Goal: Task Accomplishment & Management: Use online tool/utility

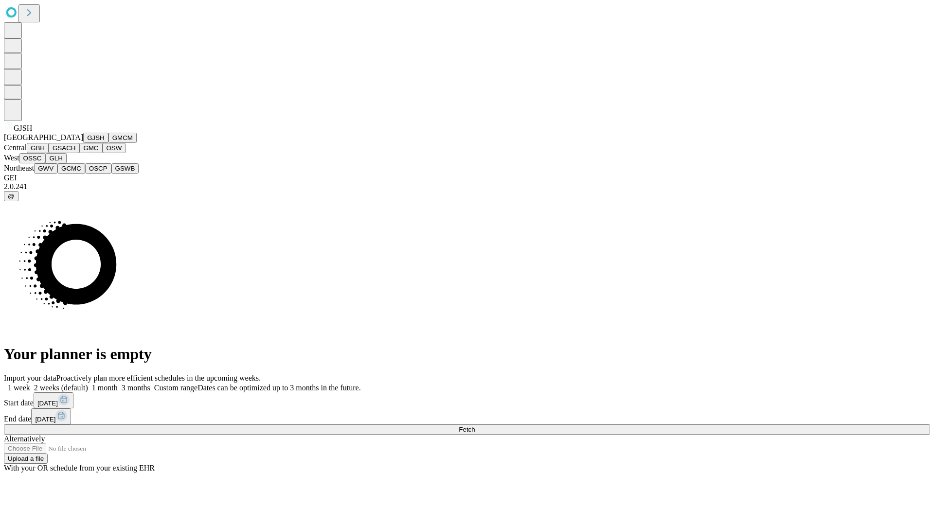
click at [83, 143] on button "GJSH" at bounding box center [95, 138] width 25 height 10
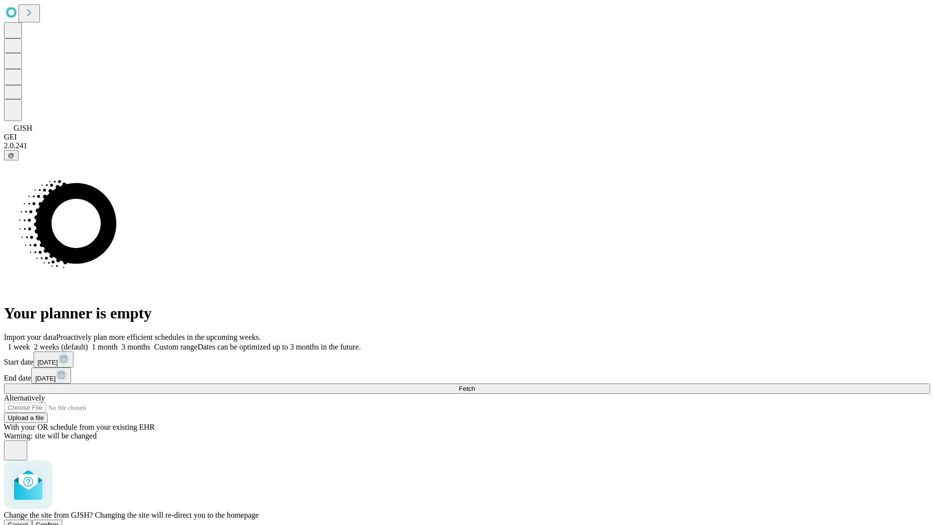
click at [59, 522] on span "Confirm" at bounding box center [47, 525] width 23 height 7
click at [88, 343] on label "2 weeks (default)" at bounding box center [59, 347] width 58 height 8
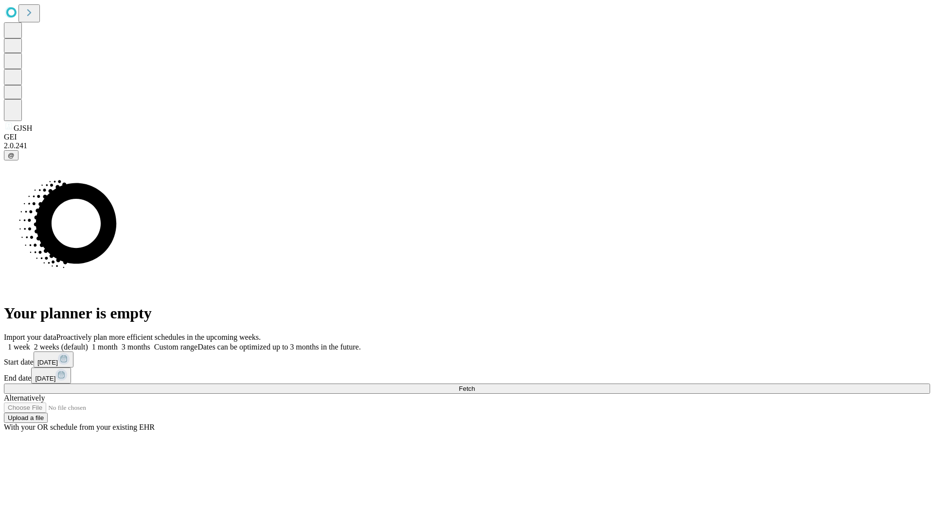
click at [475, 385] on span "Fetch" at bounding box center [467, 388] width 16 height 7
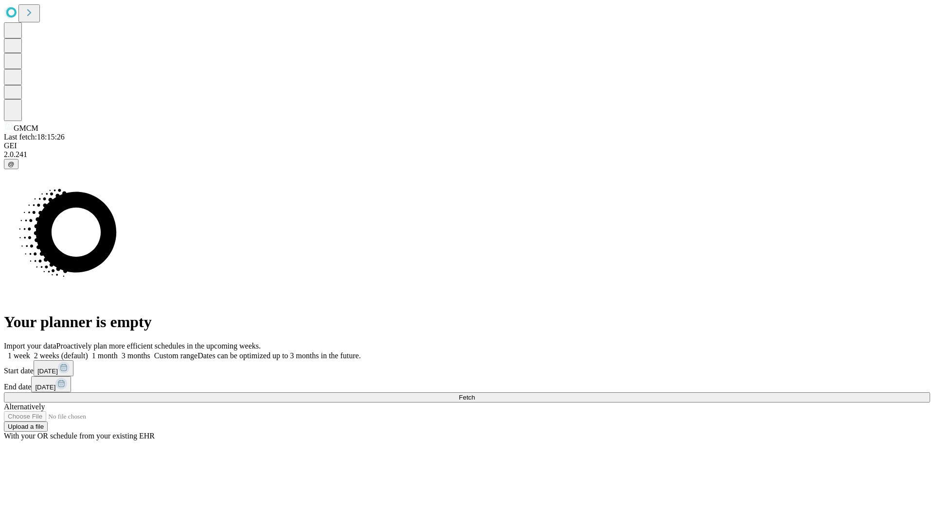
click at [88, 352] on label "2 weeks (default)" at bounding box center [59, 356] width 58 height 8
click at [475, 394] on span "Fetch" at bounding box center [467, 397] width 16 height 7
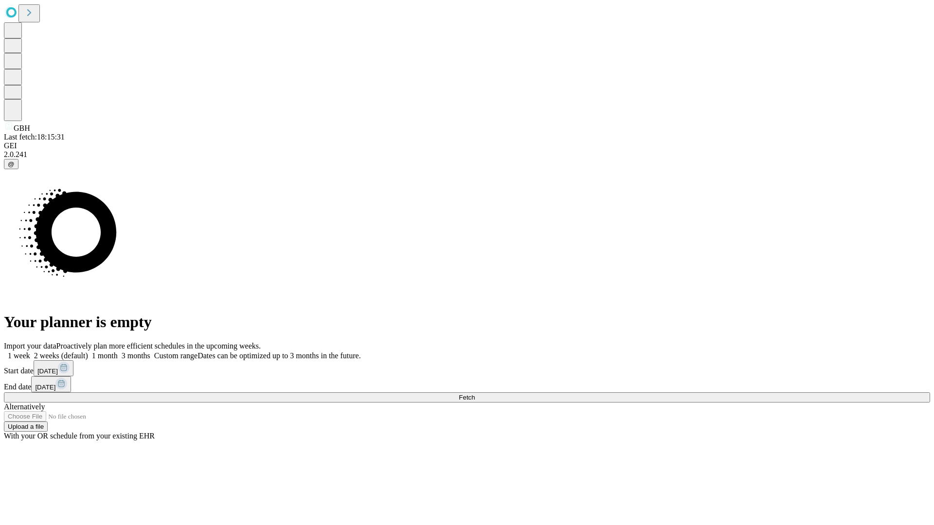
click at [88, 352] on label "2 weeks (default)" at bounding box center [59, 356] width 58 height 8
click at [475, 394] on span "Fetch" at bounding box center [467, 397] width 16 height 7
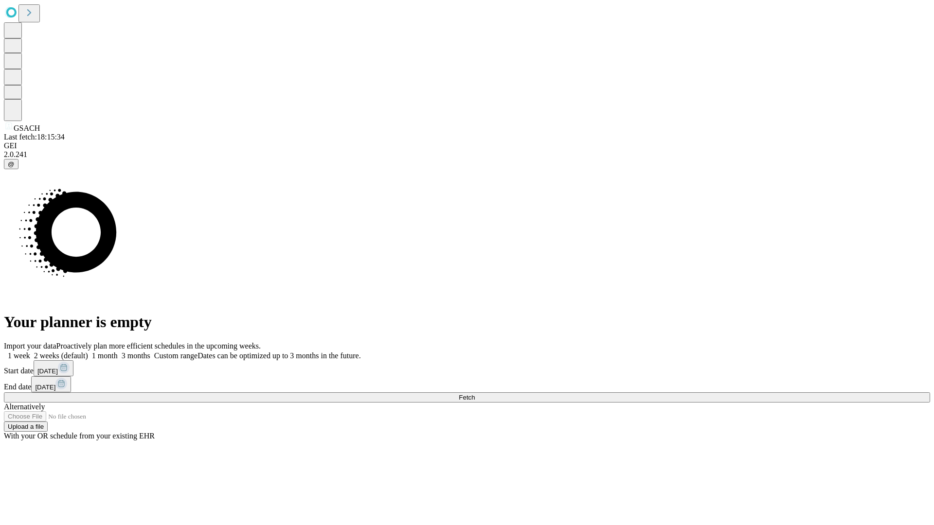
click at [88, 352] on label "2 weeks (default)" at bounding box center [59, 356] width 58 height 8
click at [475, 394] on span "Fetch" at bounding box center [467, 397] width 16 height 7
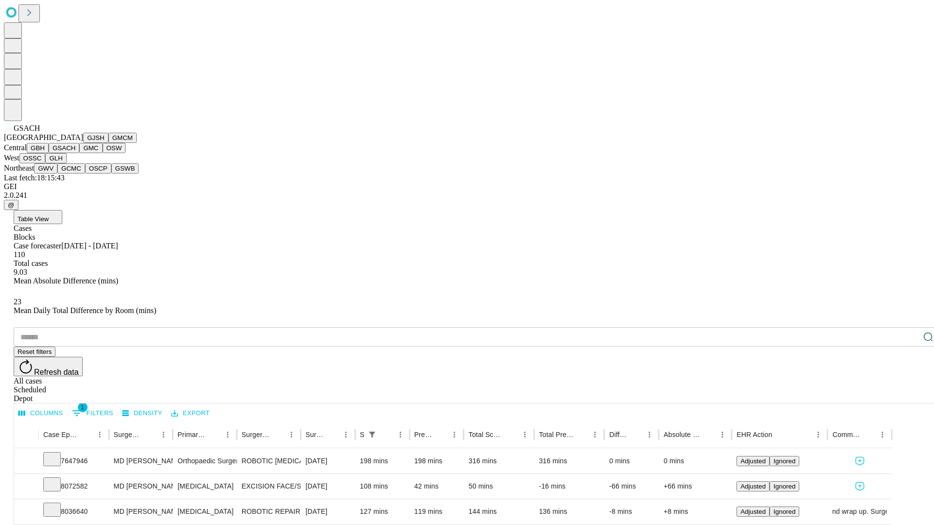
click at [79, 153] on button "GMC" at bounding box center [90, 148] width 23 height 10
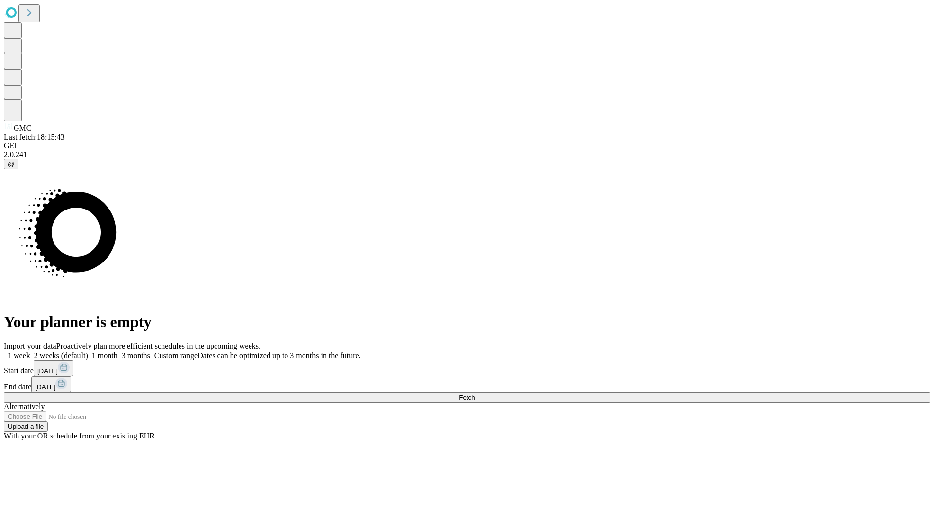
click at [475, 394] on span "Fetch" at bounding box center [467, 397] width 16 height 7
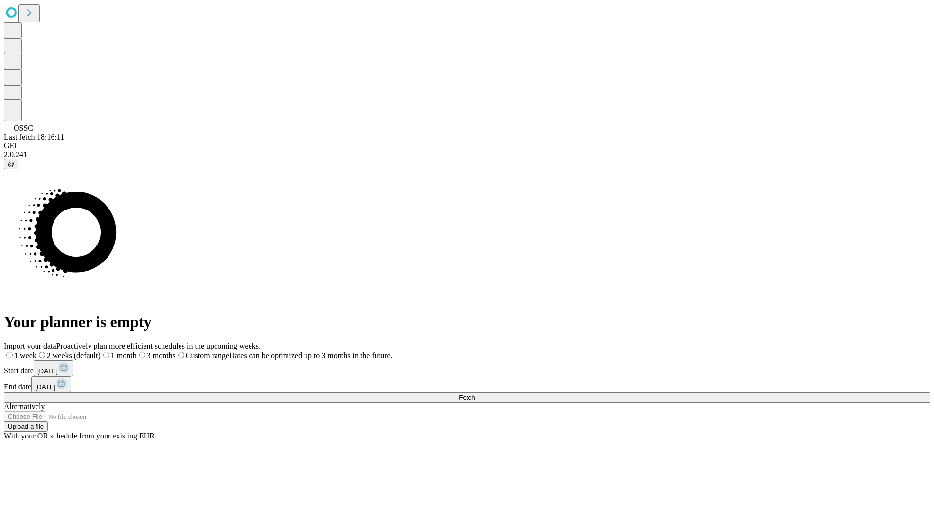
click at [101, 352] on label "2 weeks (default)" at bounding box center [68, 356] width 64 height 8
click at [475, 394] on span "Fetch" at bounding box center [467, 397] width 16 height 7
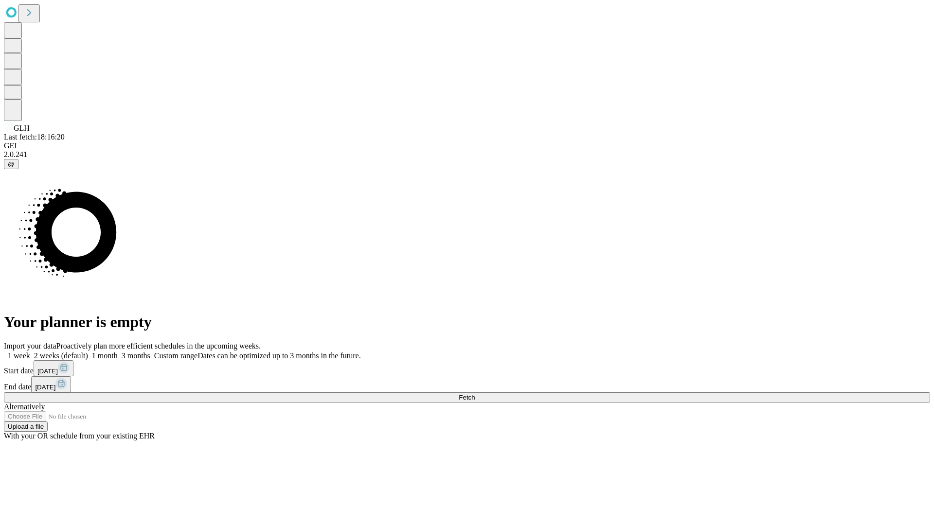
click at [88, 352] on label "2 weeks (default)" at bounding box center [59, 356] width 58 height 8
click at [475, 394] on span "Fetch" at bounding box center [467, 397] width 16 height 7
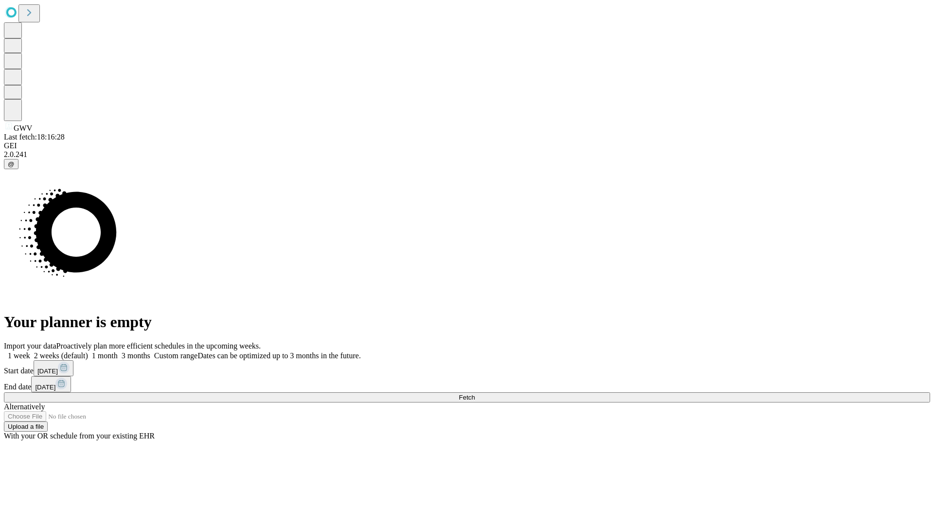
click at [88, 352] on label "2 weeks (default)" at bounding box center [59, 356] width 58 height 8
click at [475, 394] on span "Fetch" at bounding box center [467, 397] width 16 height 7
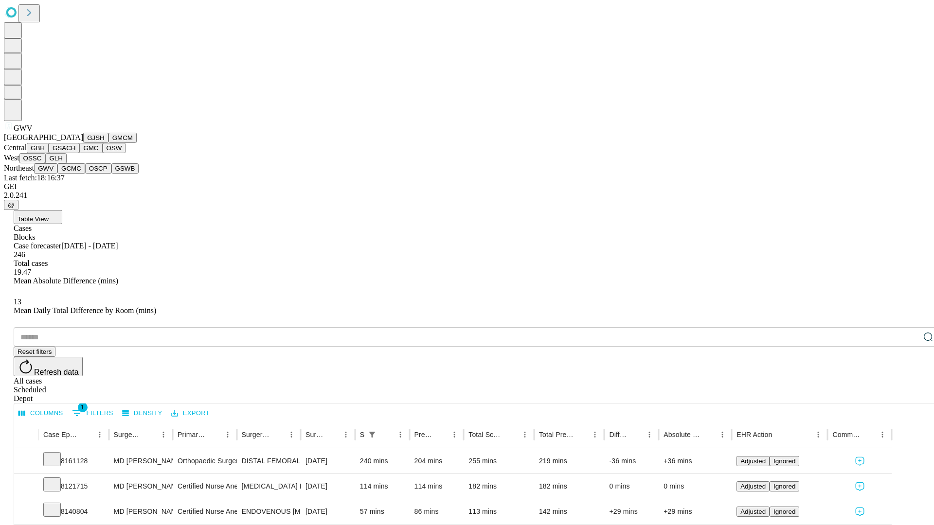
click at [75, 174] on button "GCMC" at bounding box center [71, 168] width 28 height 10
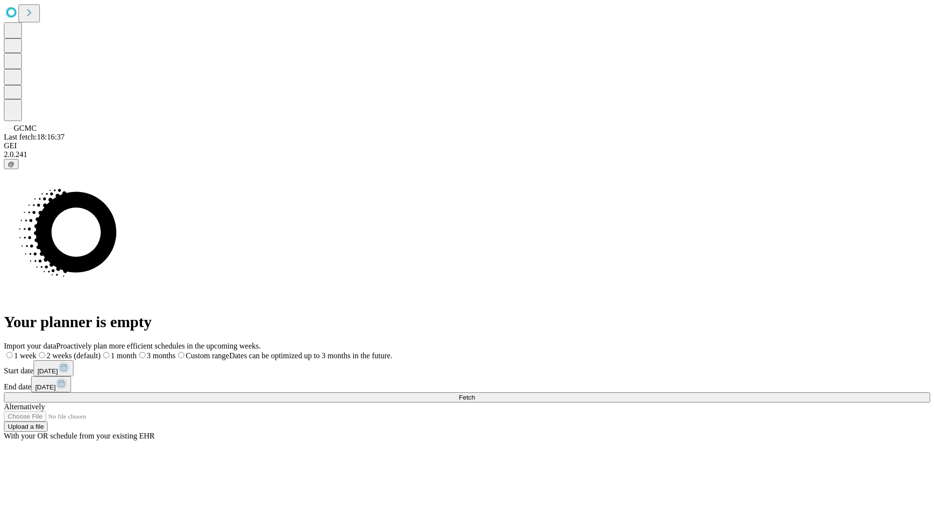
click at [101, 352] on label "2 weeks (default)" at bounding box center [68, 356] width 64 height 8
click at [475, 394] on span "Fetch" at bounding box center [467, 397] width 16 height 7
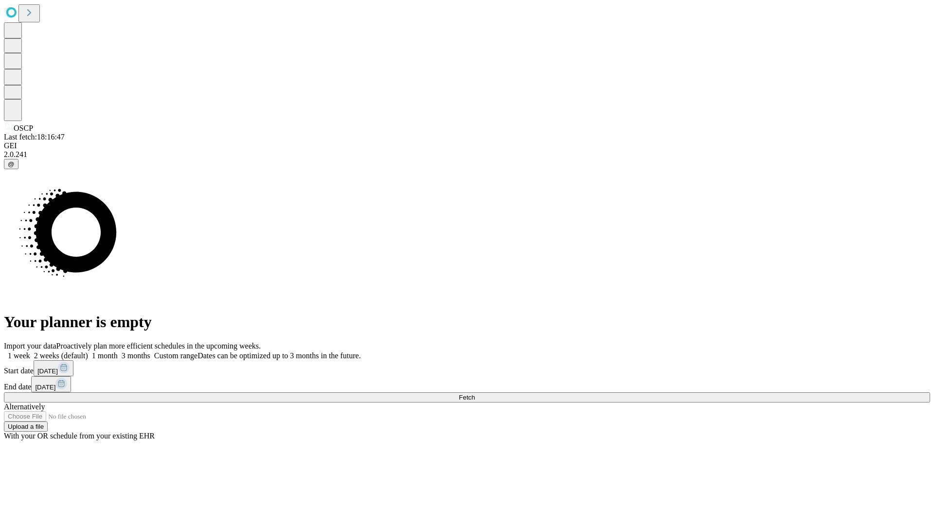
click at [88, 352] on label "2 weeks (default)" at bounding box center [59, 356] width 58 height 8
click at [475, 394] on span "Fetch" at bounding box center [467, 397] width 16 height 7
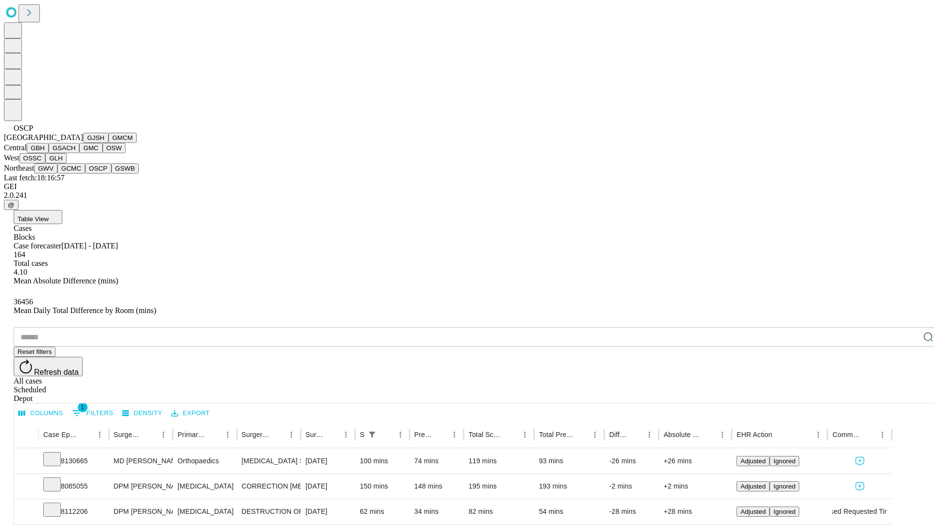
click at [111, 174] on button "GSWB" at bounding box center [125, 168] width 28 height 10
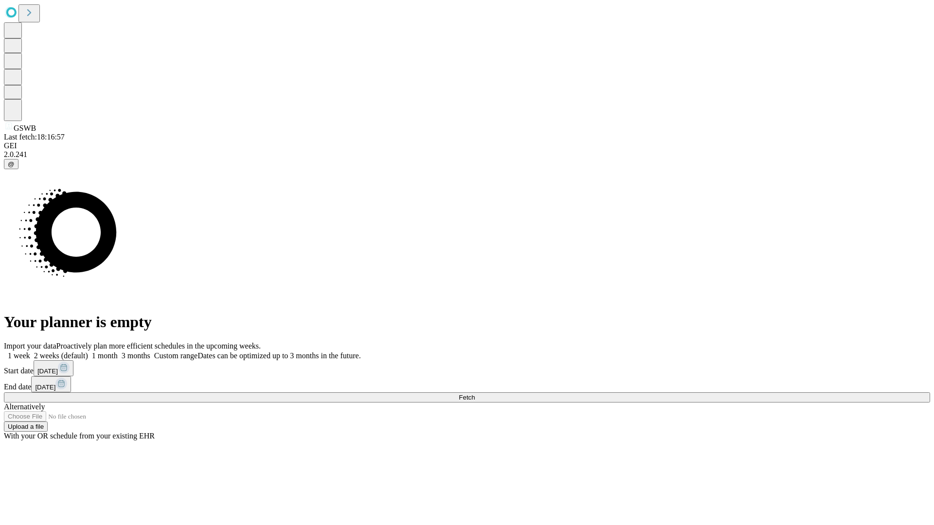
click at [88, 352] on label "2 weeks (default)" at bounding box center [59, 356] width 58 height 8
click at [475, 394] on span "Fetch" at bounding box center [467, 397] width 16 height 7
